Goal: Task Accomplishment & Management: Manage account settings

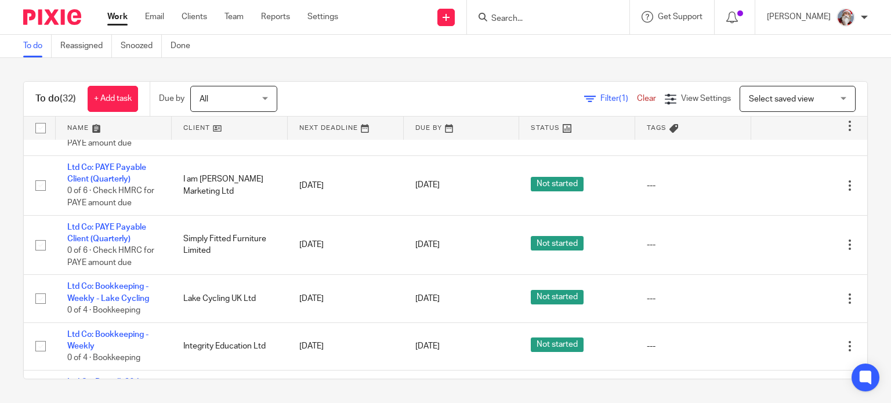
scroll to position [589, 0]
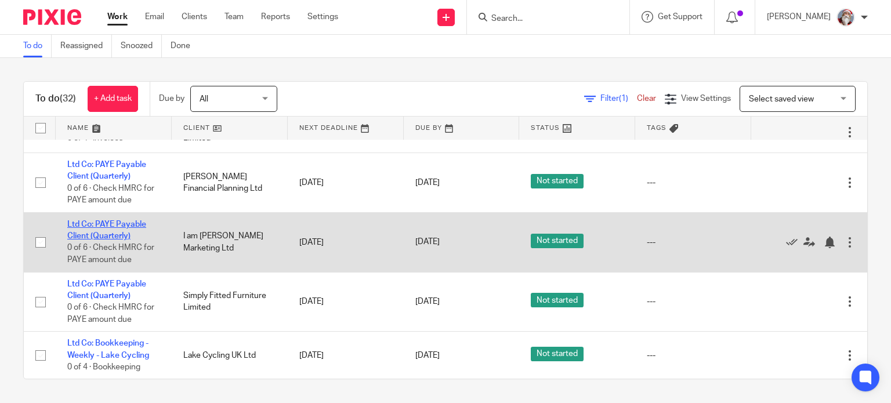
click at [120, 240] on link "Ltd Co: PAYE Payable Client (Quarterly)" at bounding box center [106, 230] width 79 height 20
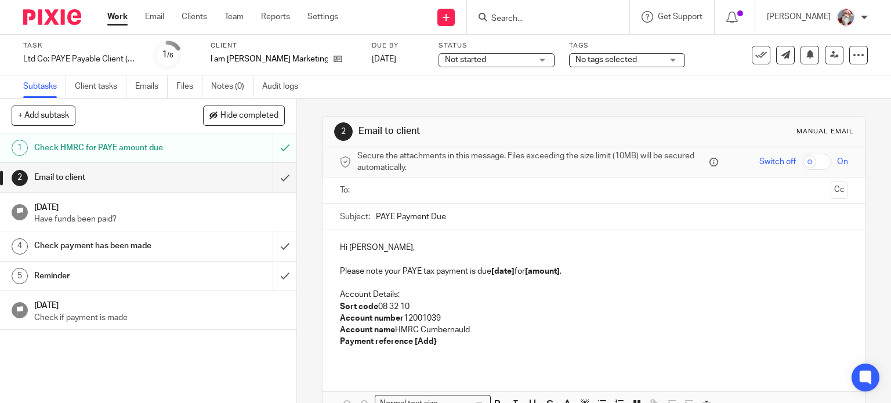
click at [110, 13] on link "Work" at bounding box center [117, 17] width 20 height 12
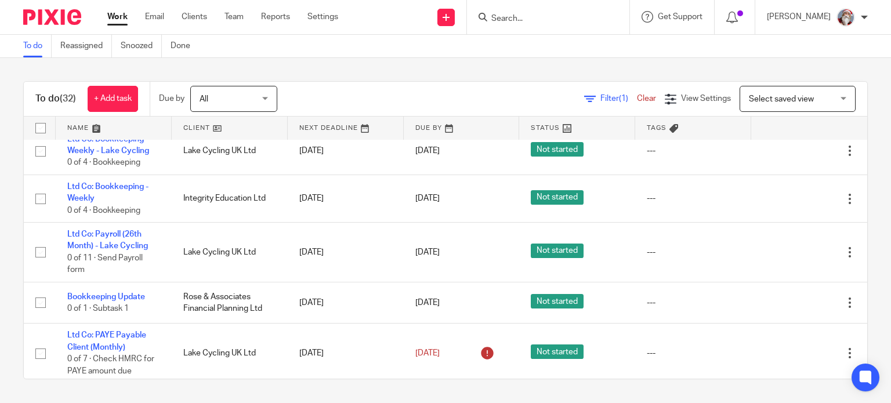
scroll to position [792, 0]
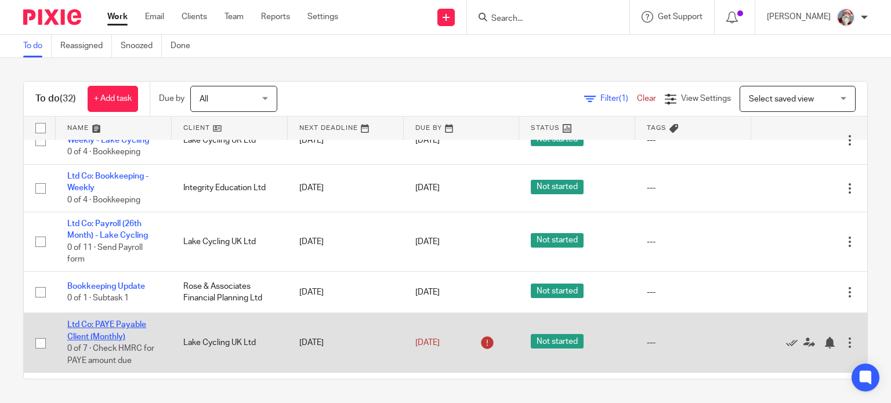
click at [77, 340] on link "Ltd Co: PAYE Payable Client (Monthly)" at bounding box center [106, 331] width 79 height 20
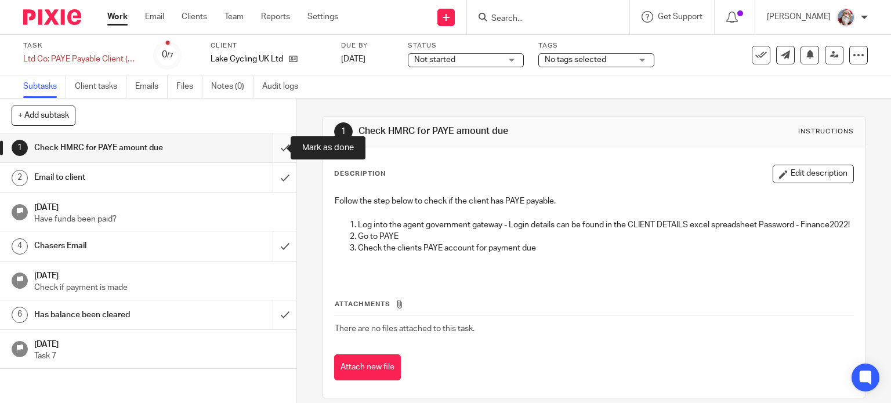
click at [271, 154] on input "submit" at bounding box center [148, 147] width 296 height 29
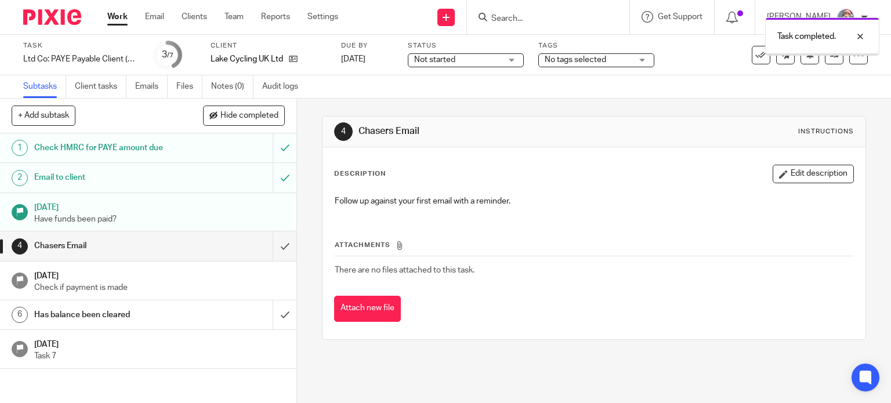
click at [273, 256] on input "submit" at bounding box center [148, 245] width 296 height 29
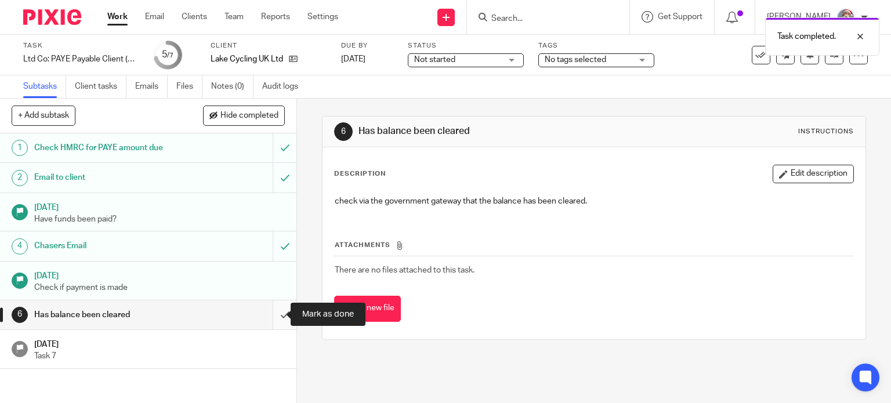
click at [271, 324] on input "submit" at bounding box center [148, 314] width 296 height 29
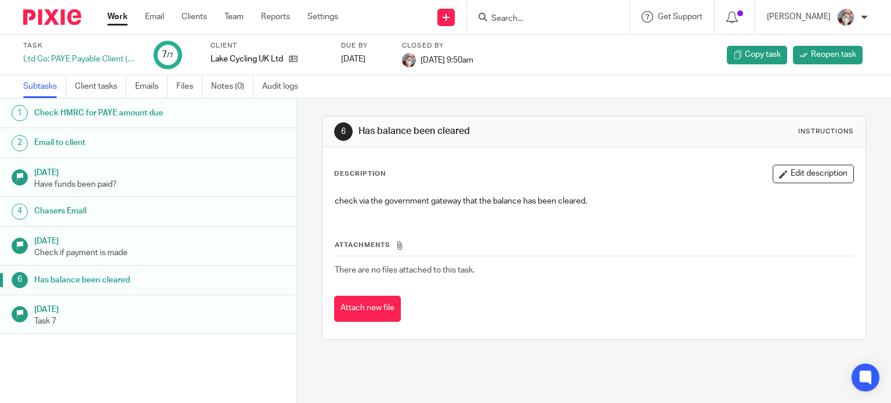
click at [124, 17] on link "Work" at bounding box center [117, 17] width 20 height 12
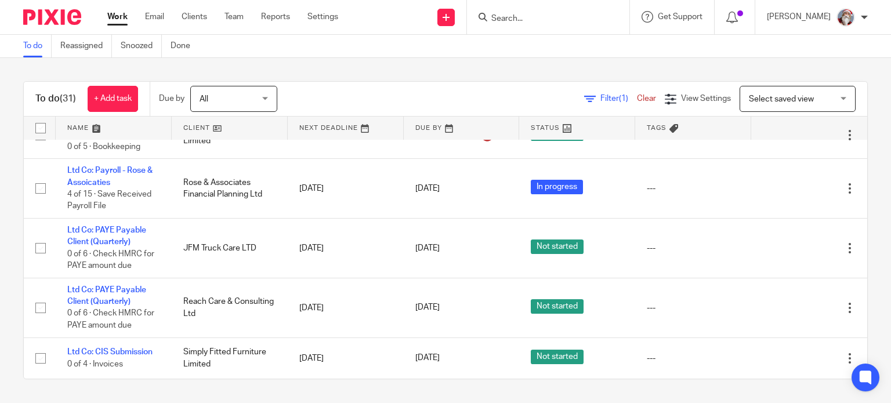
scroll to position [369, 0]
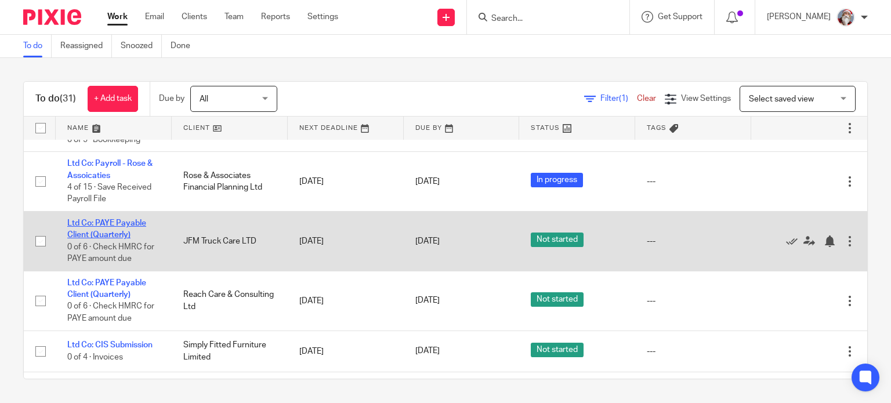
click at [116, 239] on link "Ltd Co: PAYE Payable Client (Quarterly)" at bounding box center [106, 229] width 79 height 20
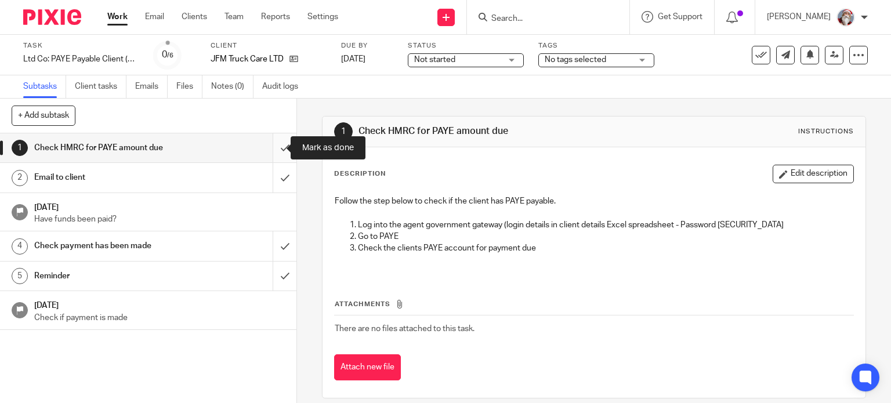
click at [274, 155] on input "submit" at bounding box center [148, 147] width 296 height 29
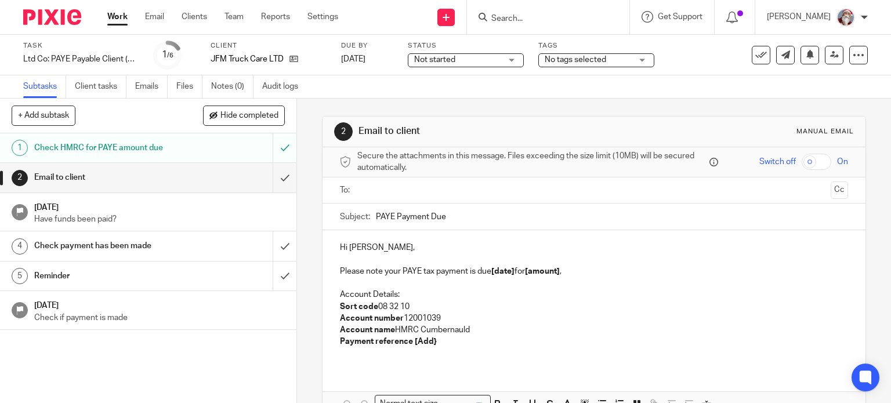
click at [118, 20] on link "Work" at bounding box center [117, 17] width 20 height 12
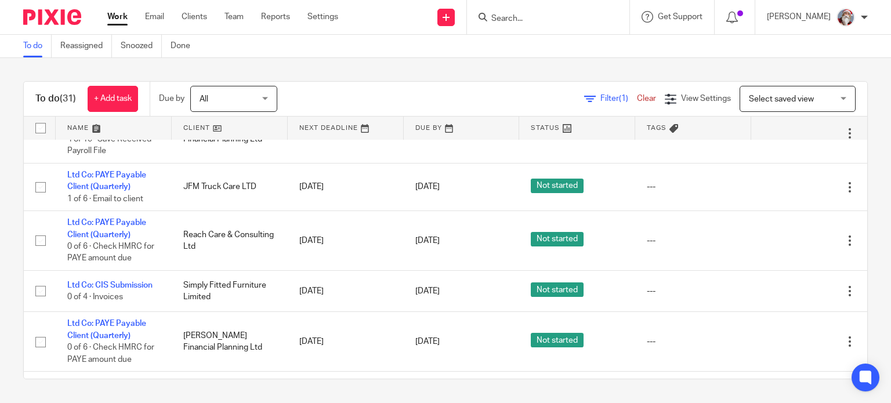
scroll to position [441, 0]
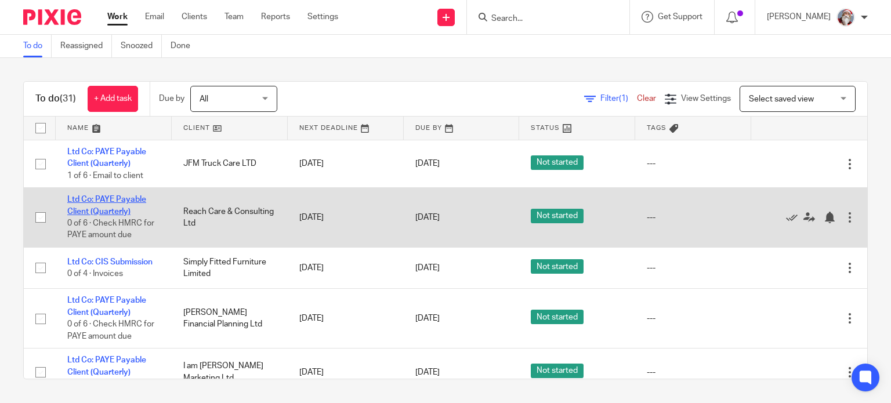
click at [111, 215] on link "Ltd Co: PAYE Payable Client (Quarterly)" at bounding box center [106, 205] width 79 height 20
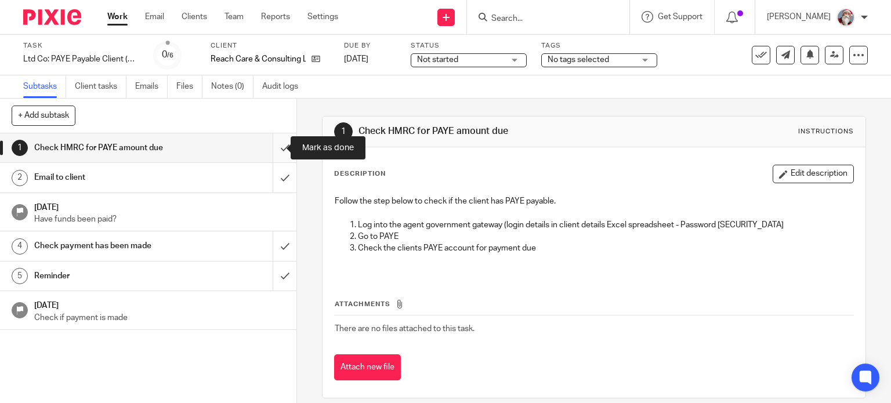
click at [267, 156] on input "submit" at bounding box center [148, 147] width 296 height 29
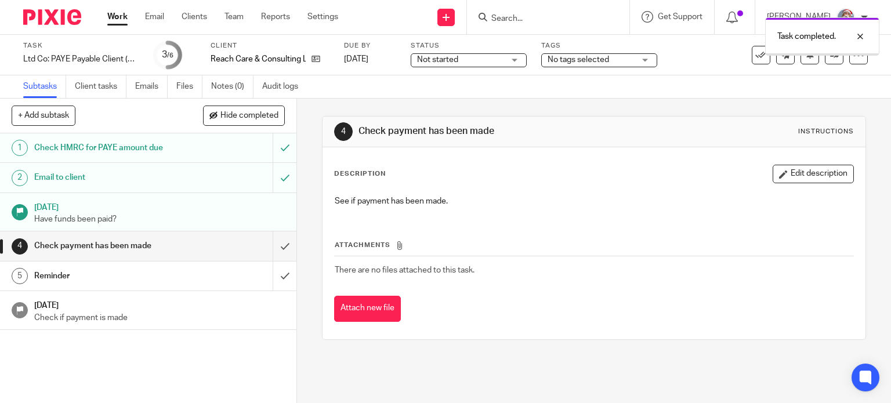
click at [276, 253] on input "submit" at bounding box center [148, 245] width 296 height 29
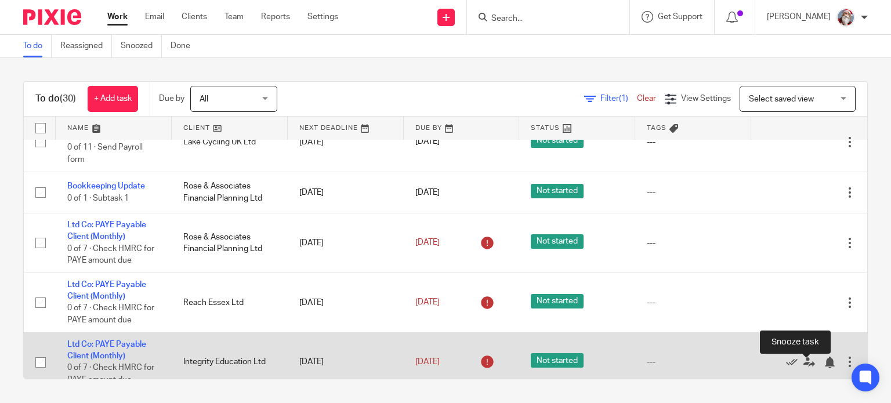
scroll to position [835, 0]
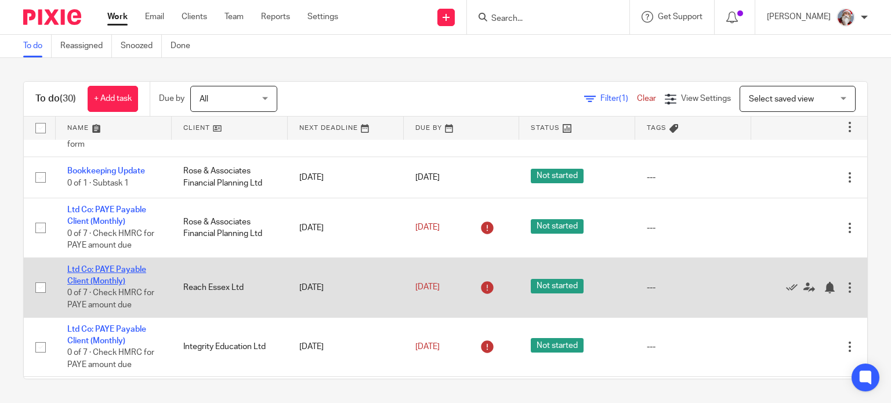
click at [114, 285] on link "Ltd Co: PAYE Payable Client (Monthly)" at bounding box center [106, 276] width 79 height 20
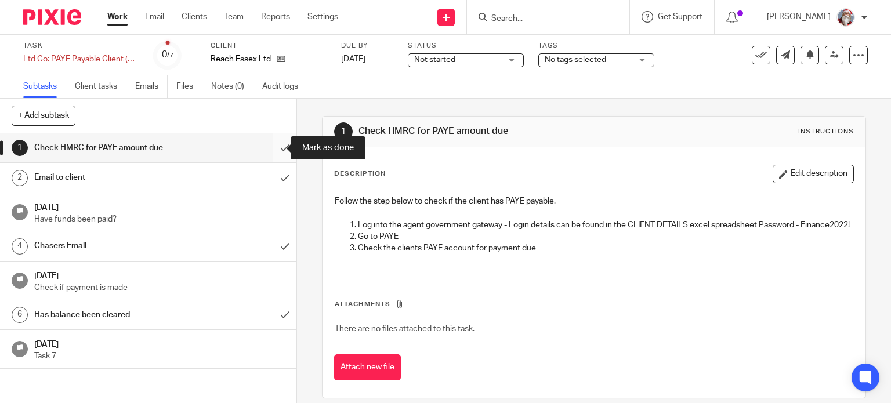
click at [275, 157] on input "submit" at bounding box center [148, 147] width 296 height 29
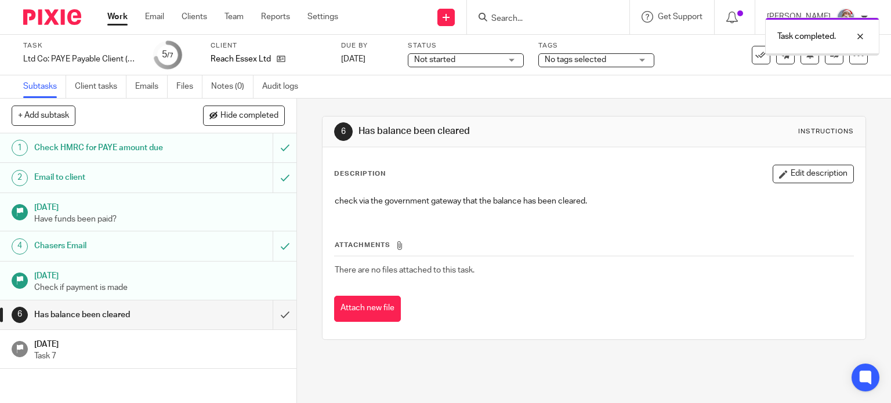
click at [271, 323] on input "submit" at bounding box center [148, 314] width 296 height 29
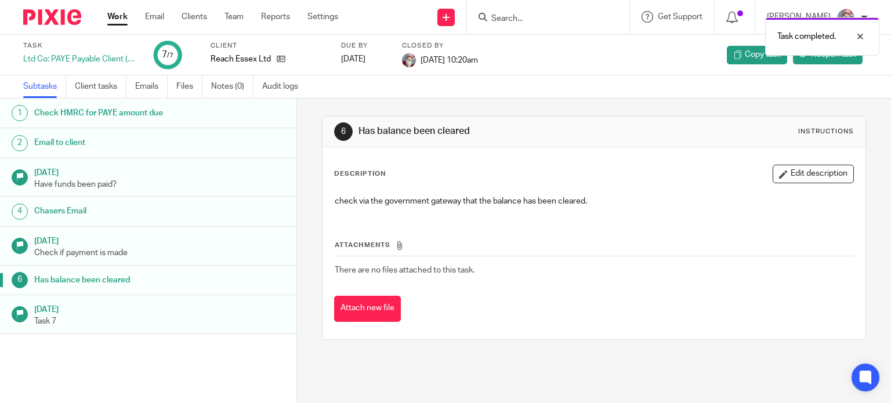
click at [121, 18] on link "Work" at bounding box center [117, 17] width 20 height 12
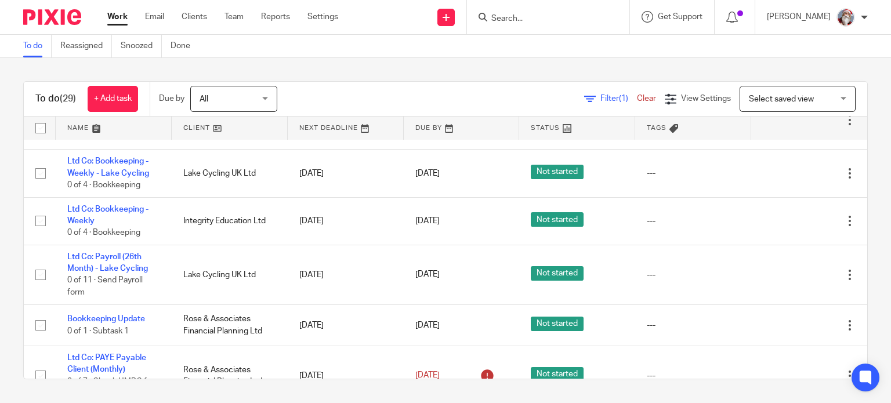
scroll to position [916, 0]
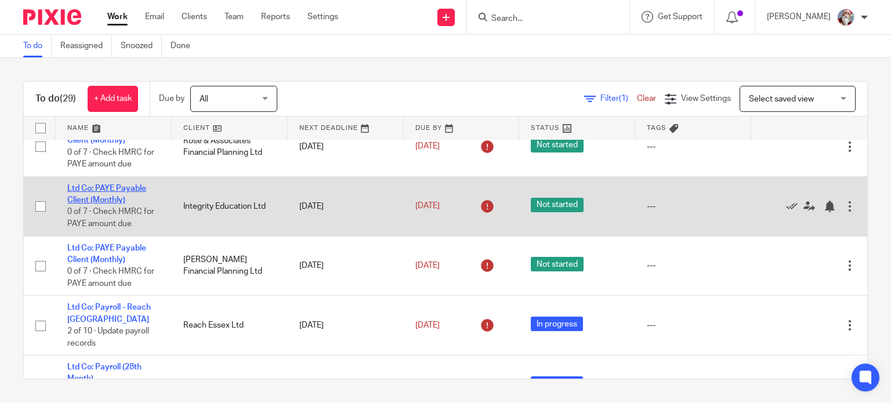
click at [100, 204] on link "Ltd Co: PAYE Payable Client (Monthly)" at bounding box center [106, 194] width 79 height 20
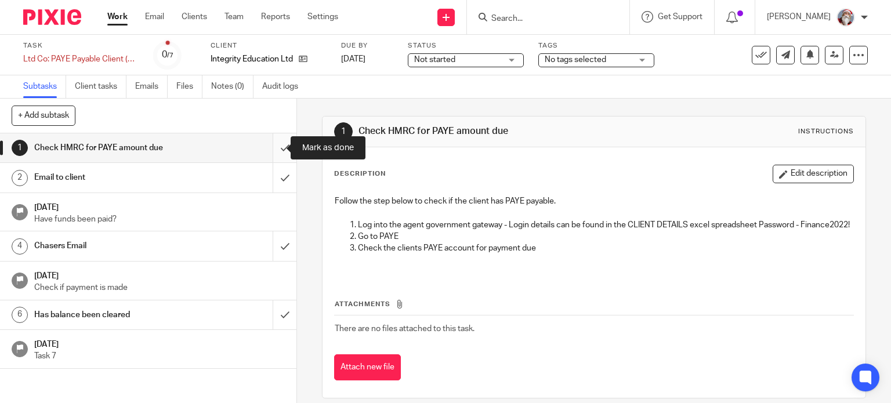
click at [267, 156] on input "submit" at bounding box center [148, 147] width 296 height 29
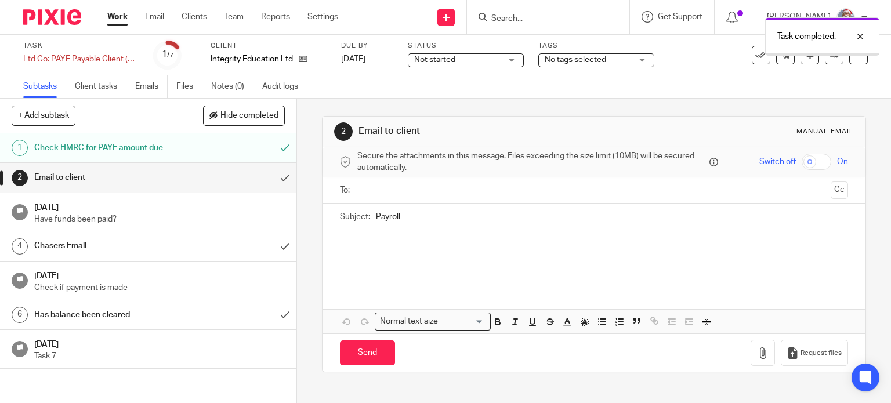
click at [267, 187] on input "submit" at bounding box center [148, 177] width 296 height 29
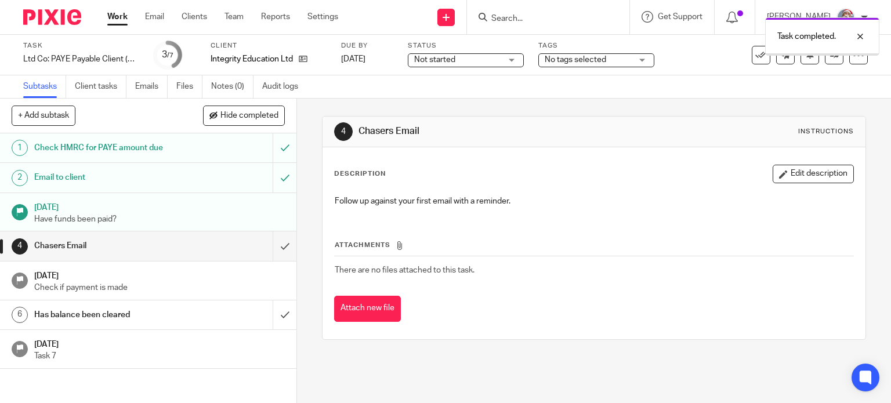
click at [275, 252] on input "submit" at bounding box center [148, 245] width 296 height 29
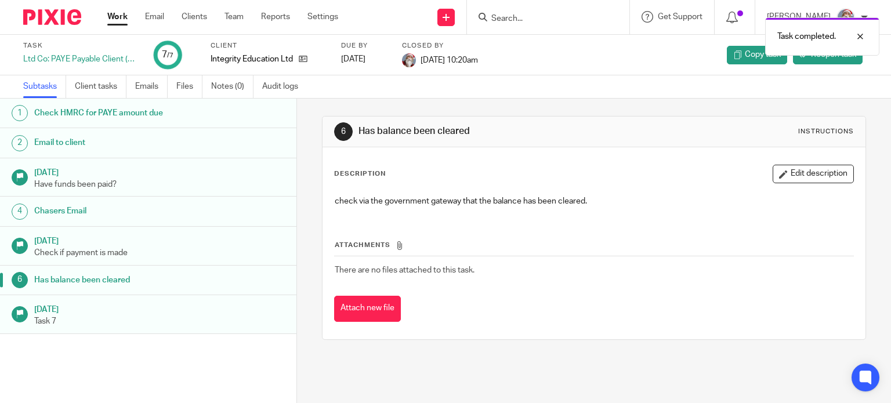
click at [110, 20] on link "Work" at bounding box center [117, 17] width 20 height 12
